Goal: Find specific page/section: Find specific page/section

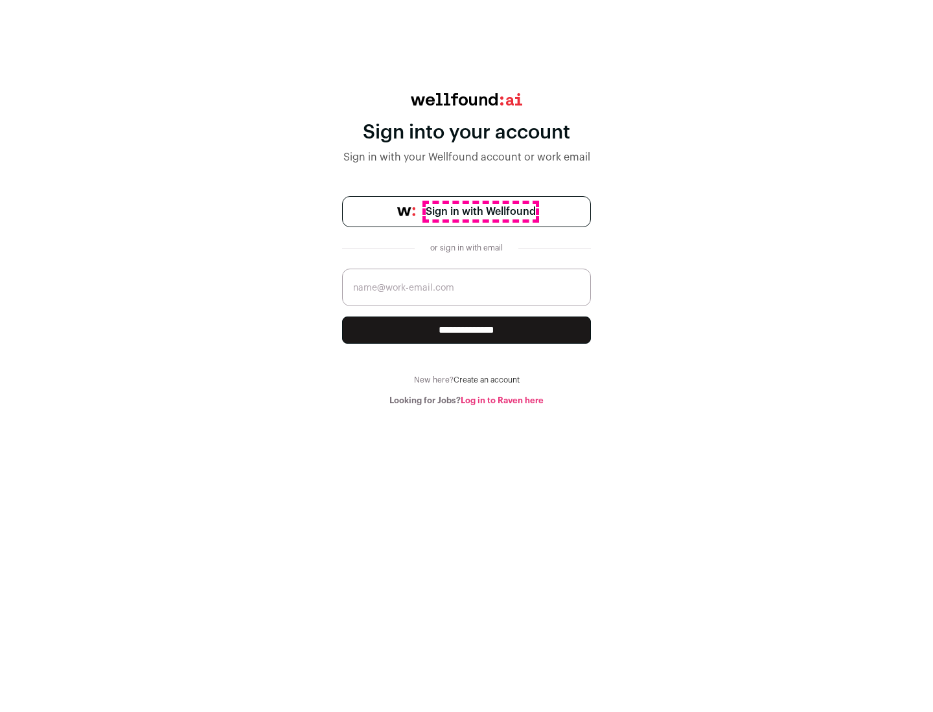
click at [480, 212] on span "Sign in with Wellfound" at bounding box center [480, 212] width 110 height 16
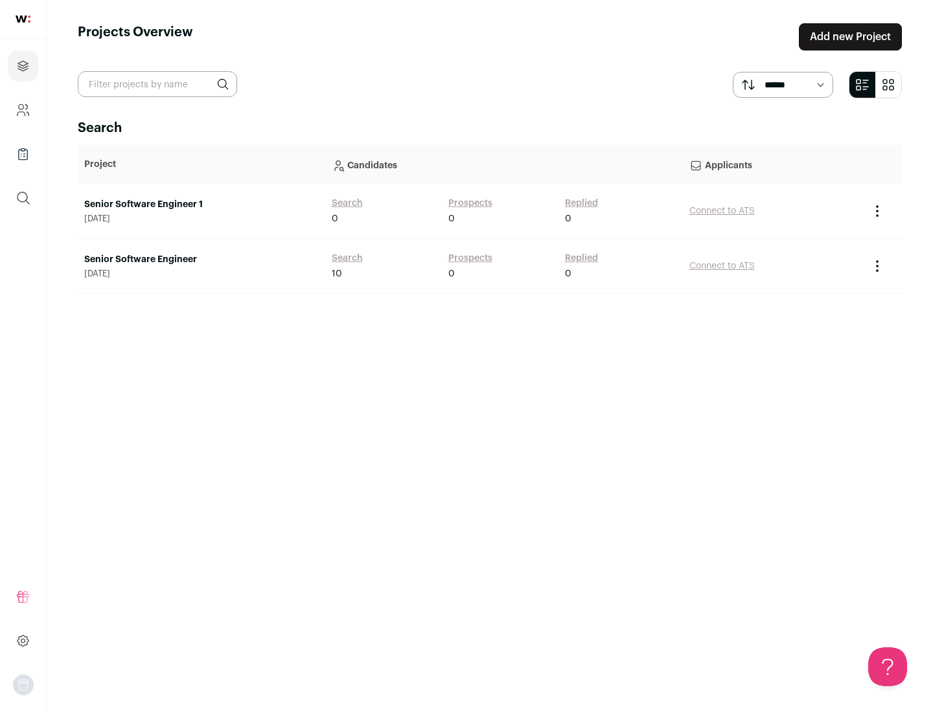
click at [201, 260] on link "Senior Software Engineer" at bounding box center [201, 259] width 234 height 13
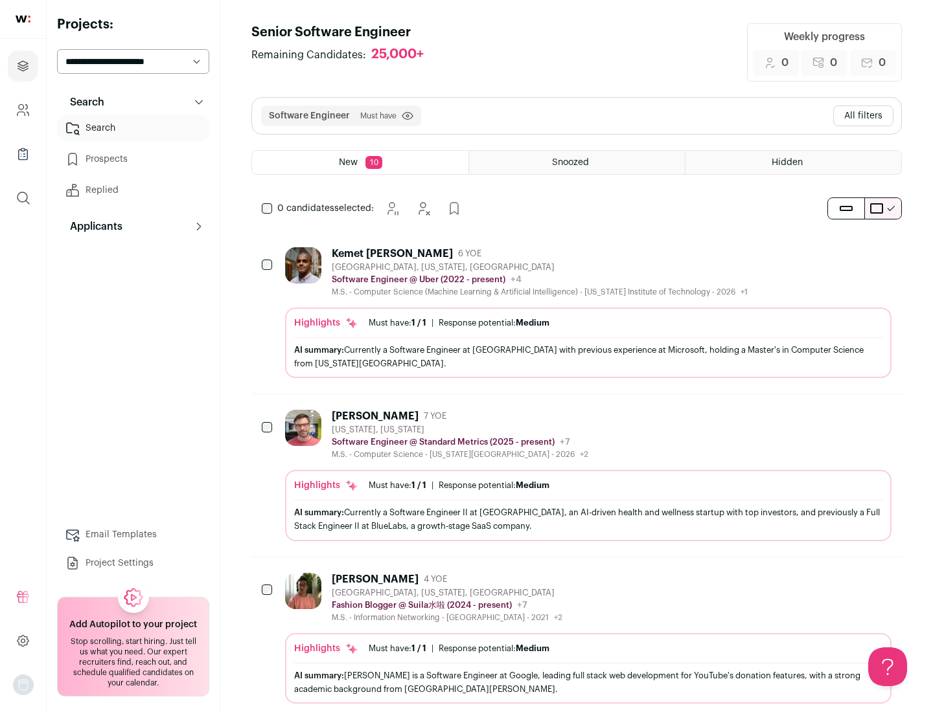
click at [576, 313] on div "Highlights Must have: 1 / 1 How many must haves have been fulfilled? | Response…" at bounding box center [588, 343] width 606 height 71
